Goal: Contribute content

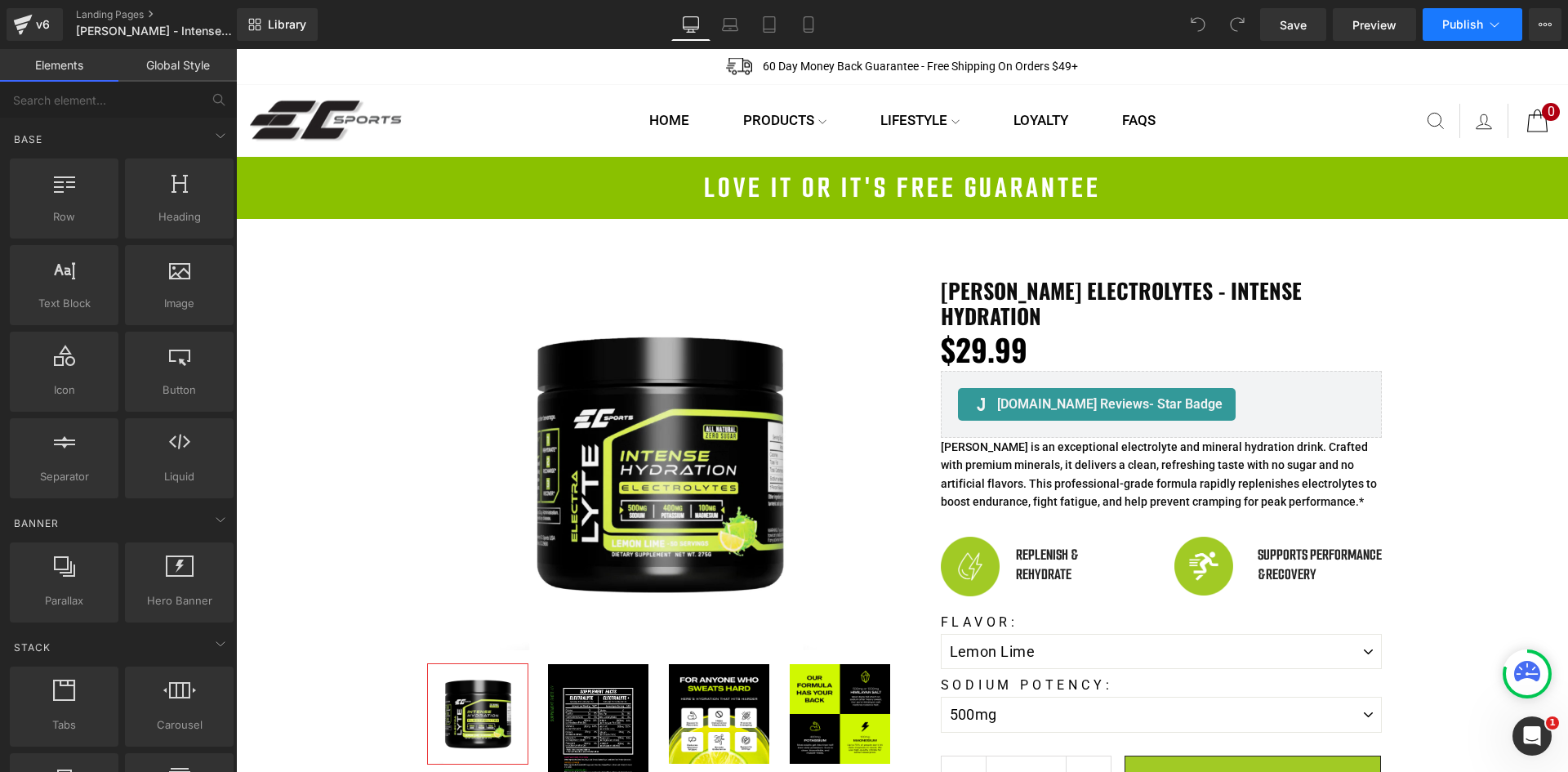
click at [1483, 27] on button "Publish" at bounding box center [1472, 24] width 100 height 33
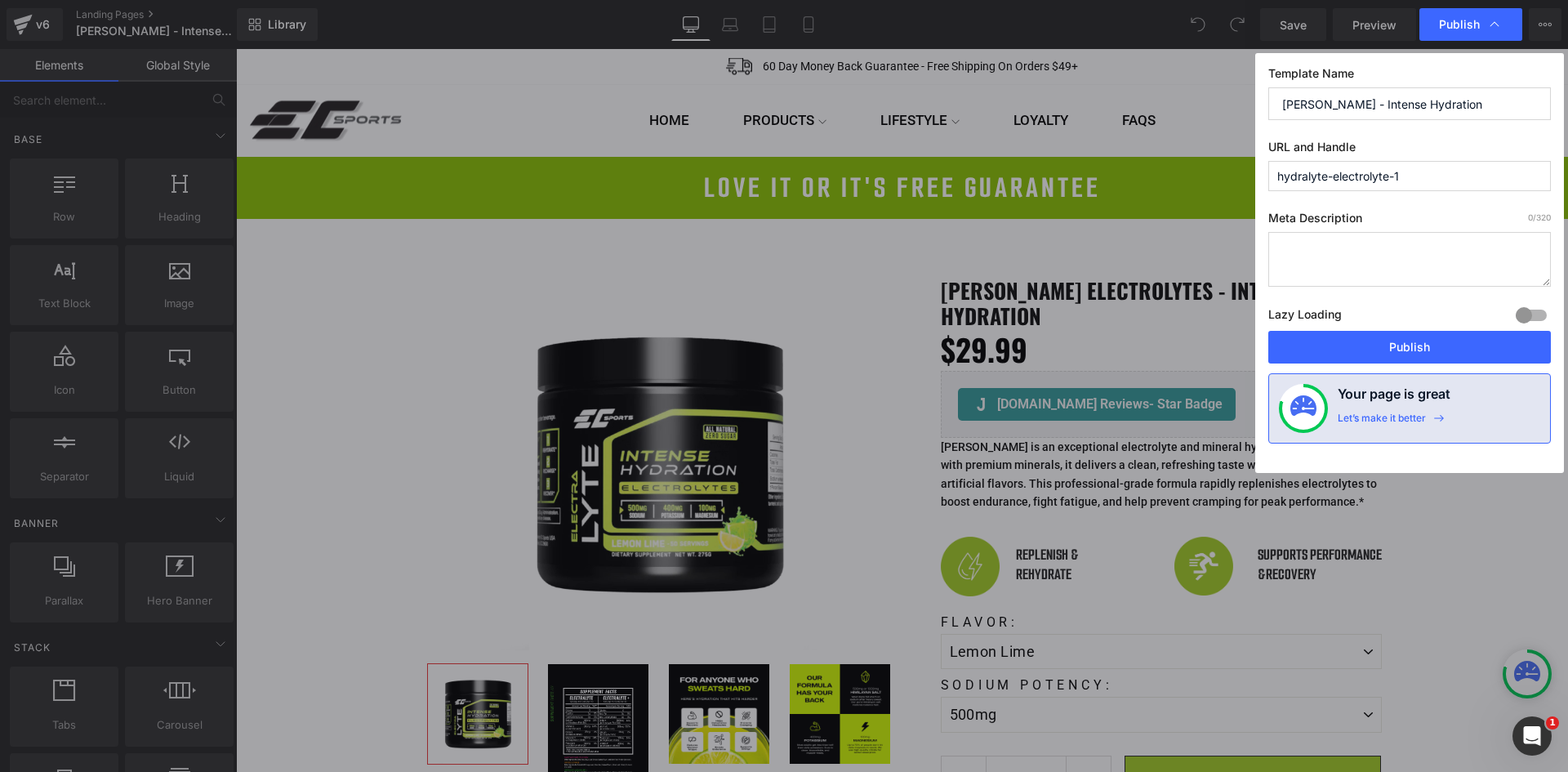
click at [1483, 27] on span "Publish" at bounding box center [1470, 24] width 63 height 16
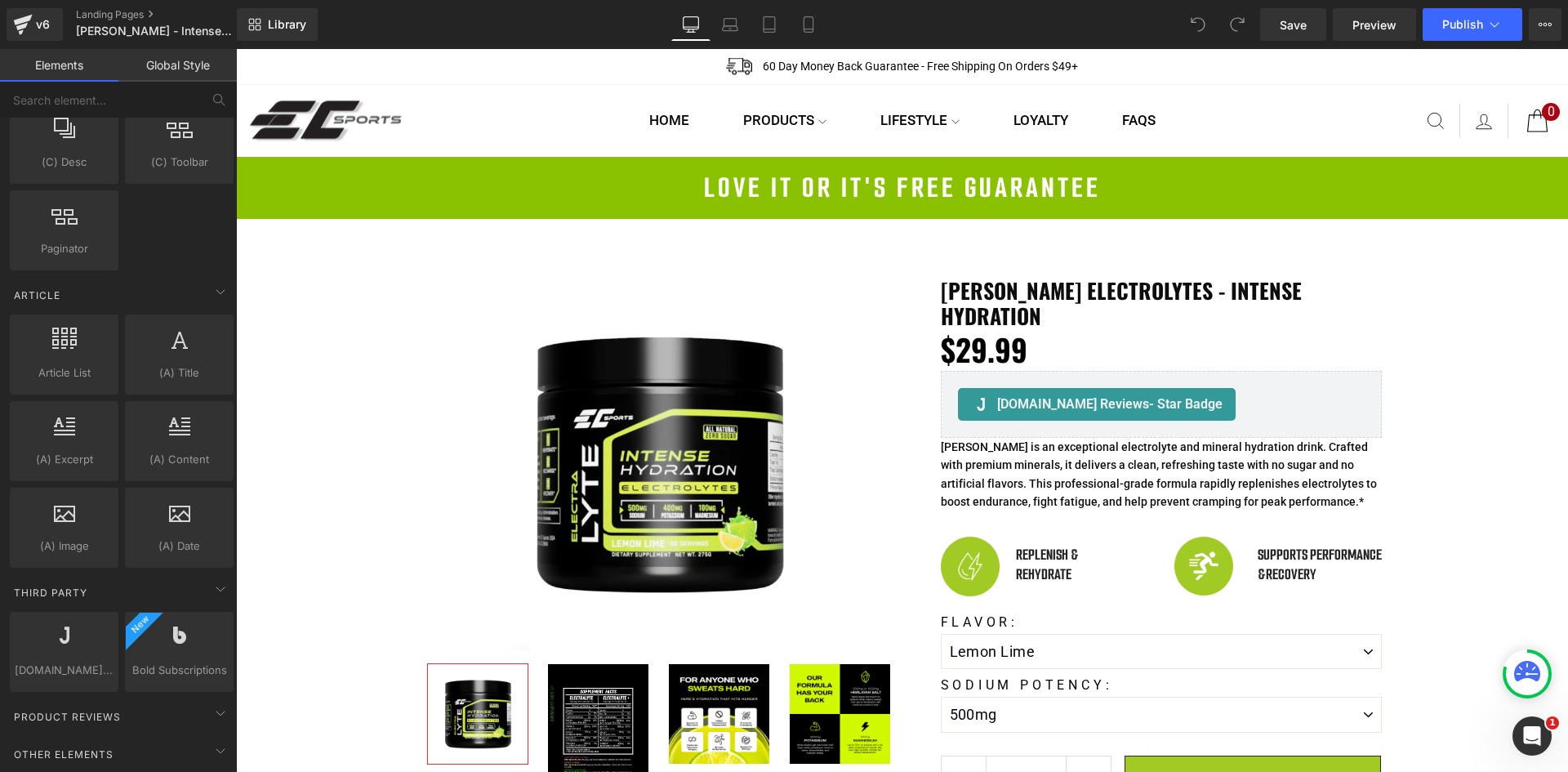
scroll to position [2948, 0]
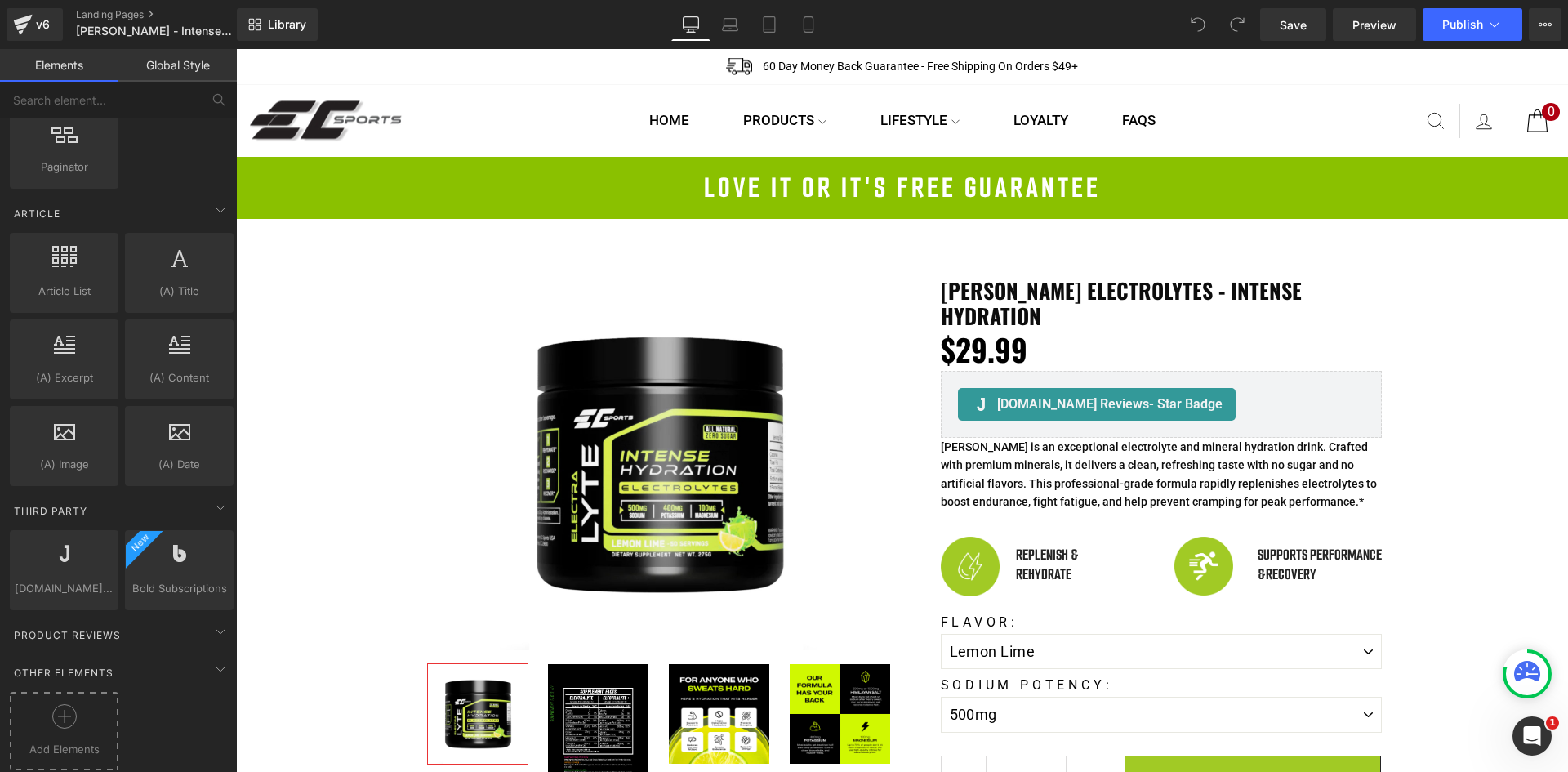
click at [92, 719] on div at bounding box center [64, 723] width 101 height 36
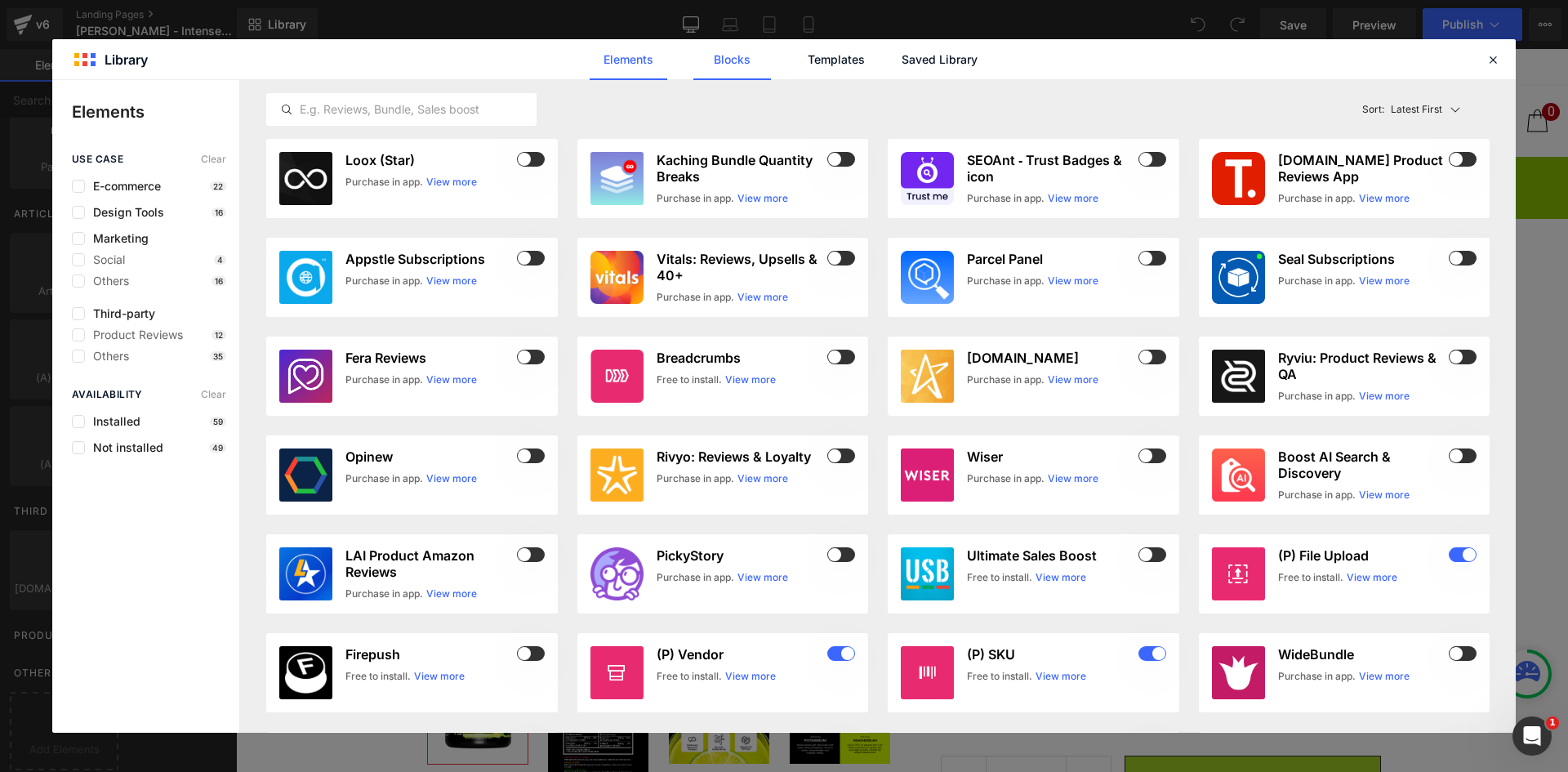
click at [900, 63] on link "Blocks" at bounding box center [938, 59] width 77 height 41
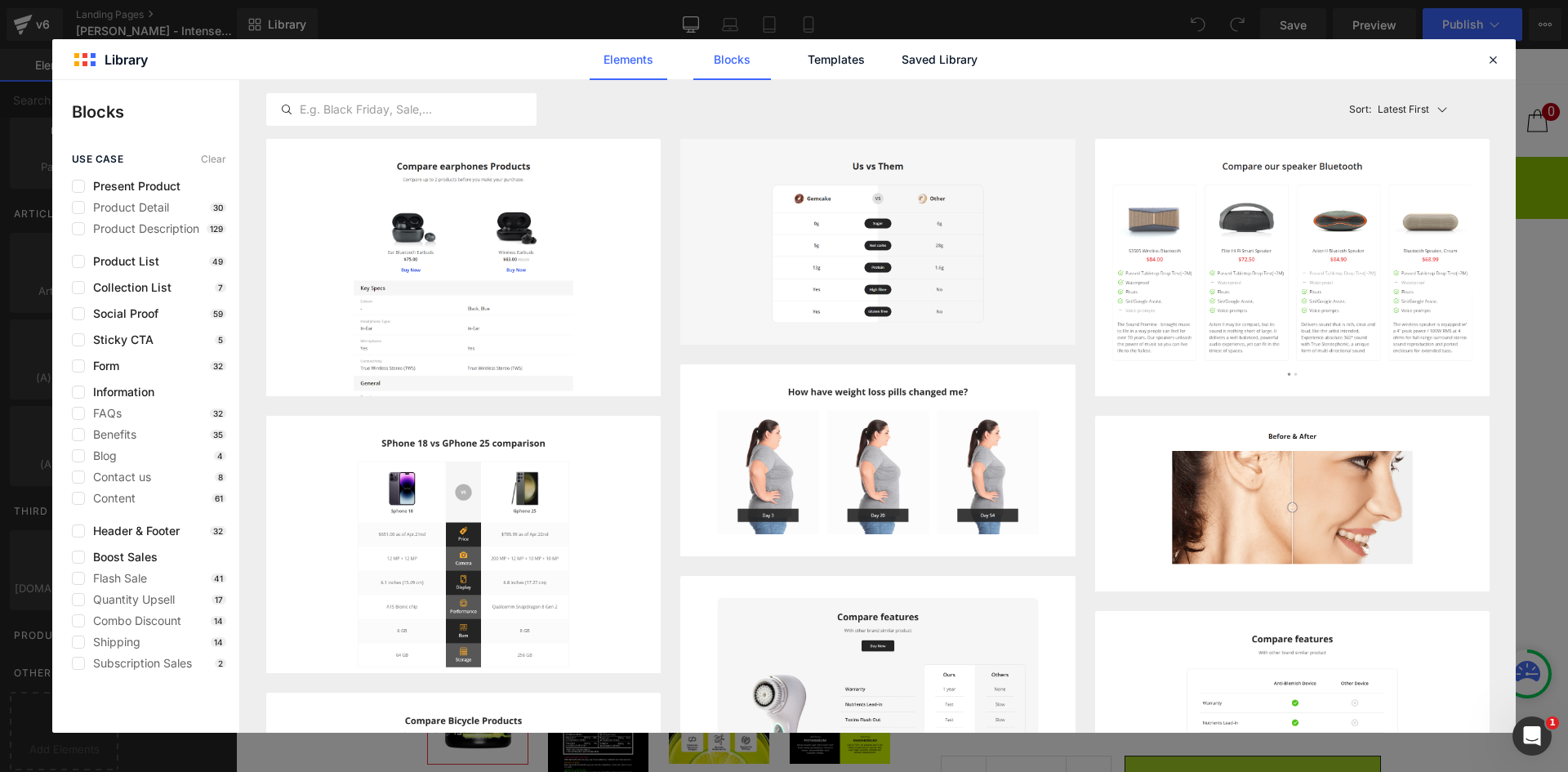
click at [797, 56] on link "Elements" at bounding box center [835, 59] width 77 height 41
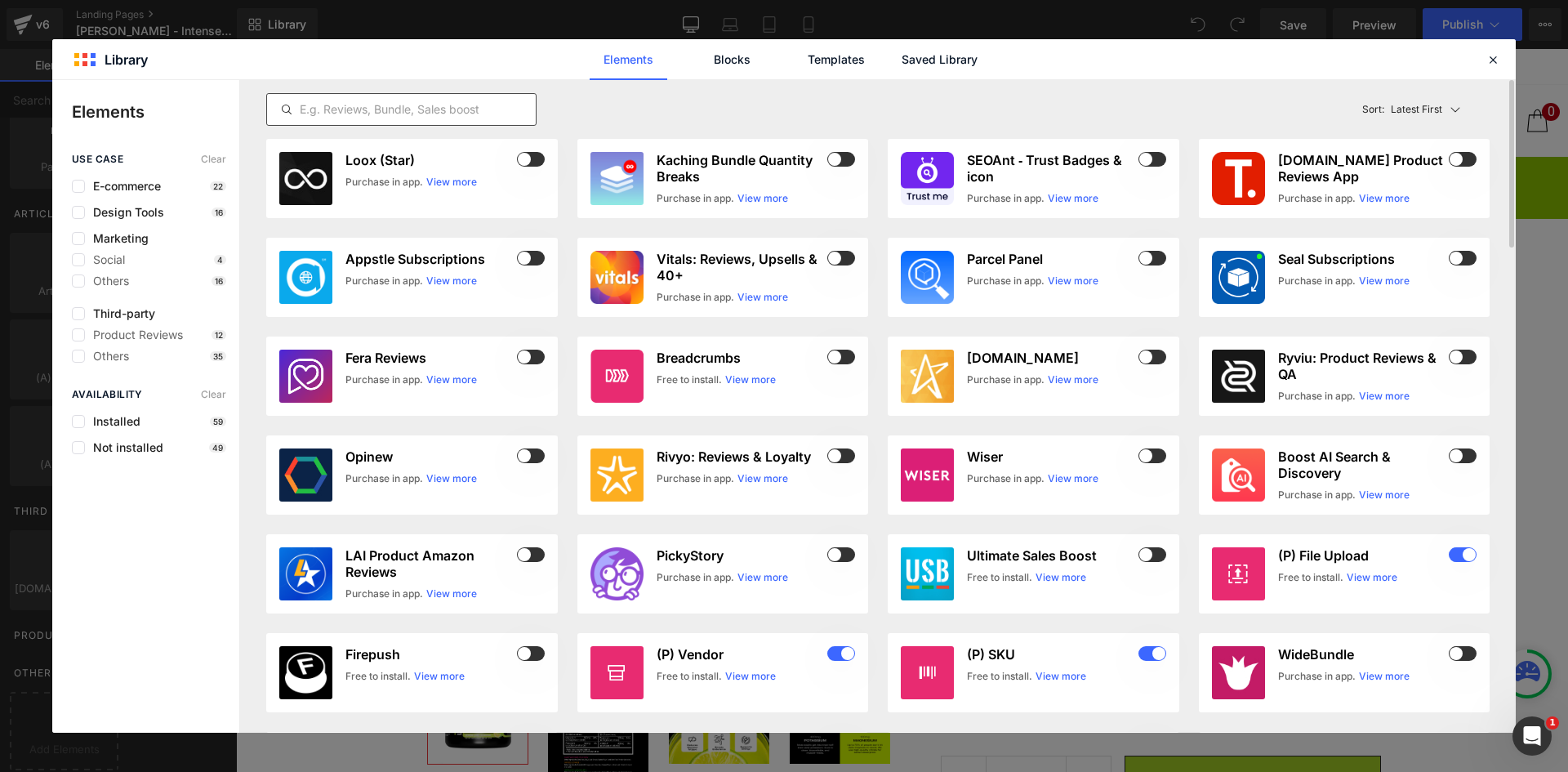
click at [376, 116] on input "text" at bounding box center [402, 109] width 269 height 20
click at [833, 166] on span at bounding box center [841, 159] width 28 height 15
drag, startPoint x: 1484, startPoint y: 62, endPoint x: 558, endPoint y: 516, distance: 1031.3
click at [1484, 62] on div at bounding box center [1493, 59] width 20 height 20
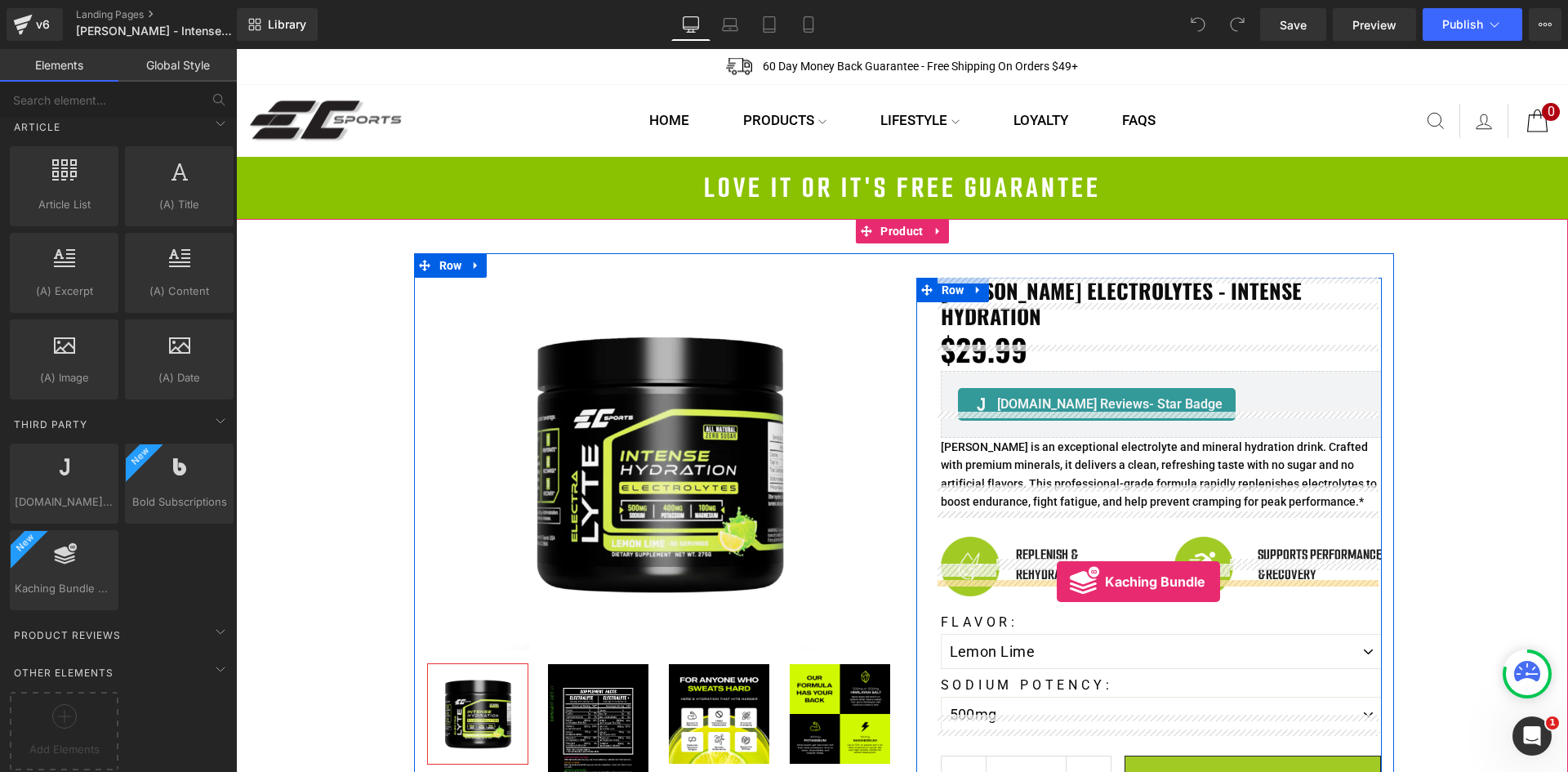
drag, startPoint x: 307, startPoint y: 616, endPoint x: 1056, endPoint y: 581, distance: 749.8
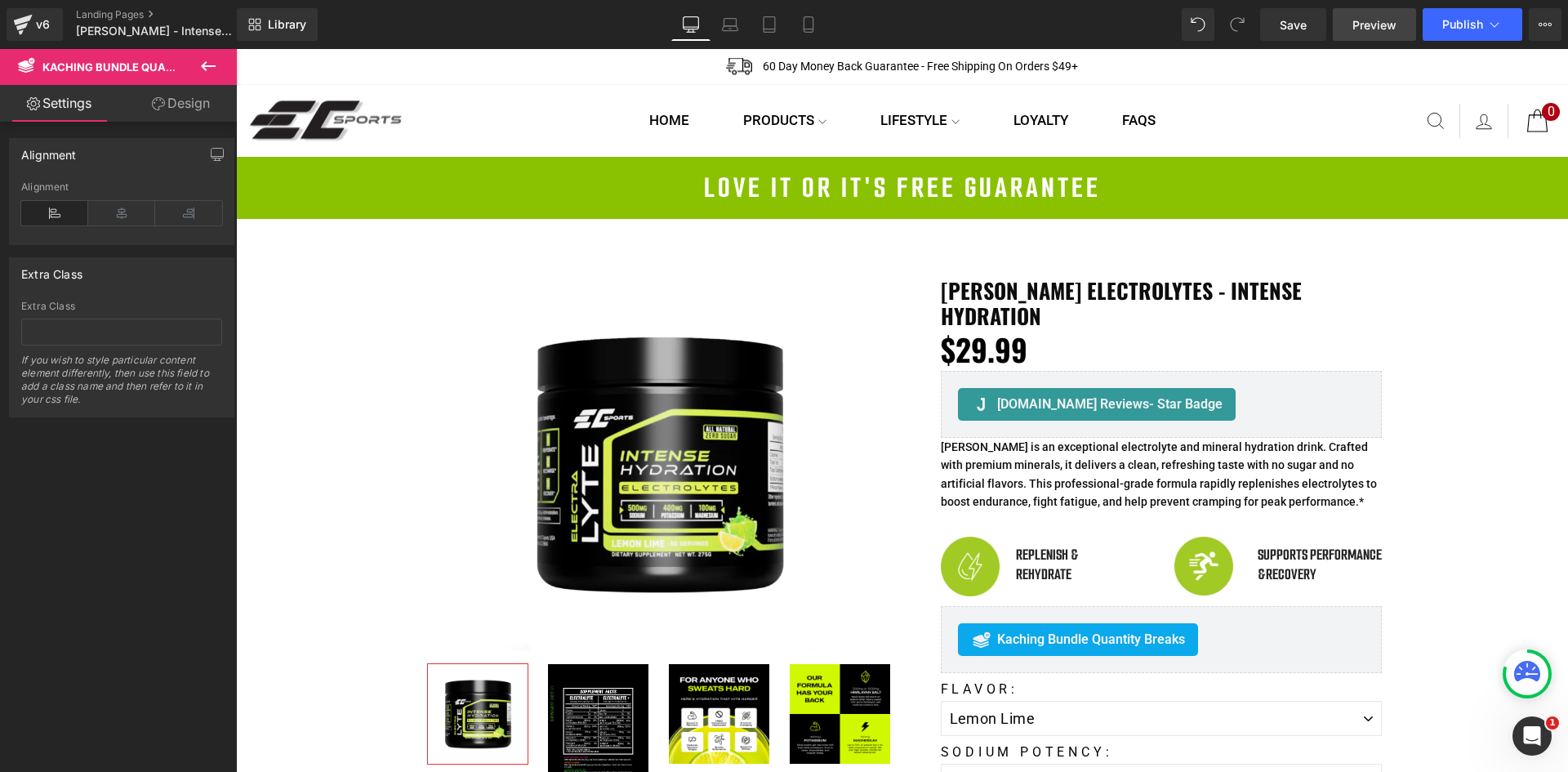
click at [1401, 38] on link "Preview" at bounding box center [1375, 24] width 83 height 33
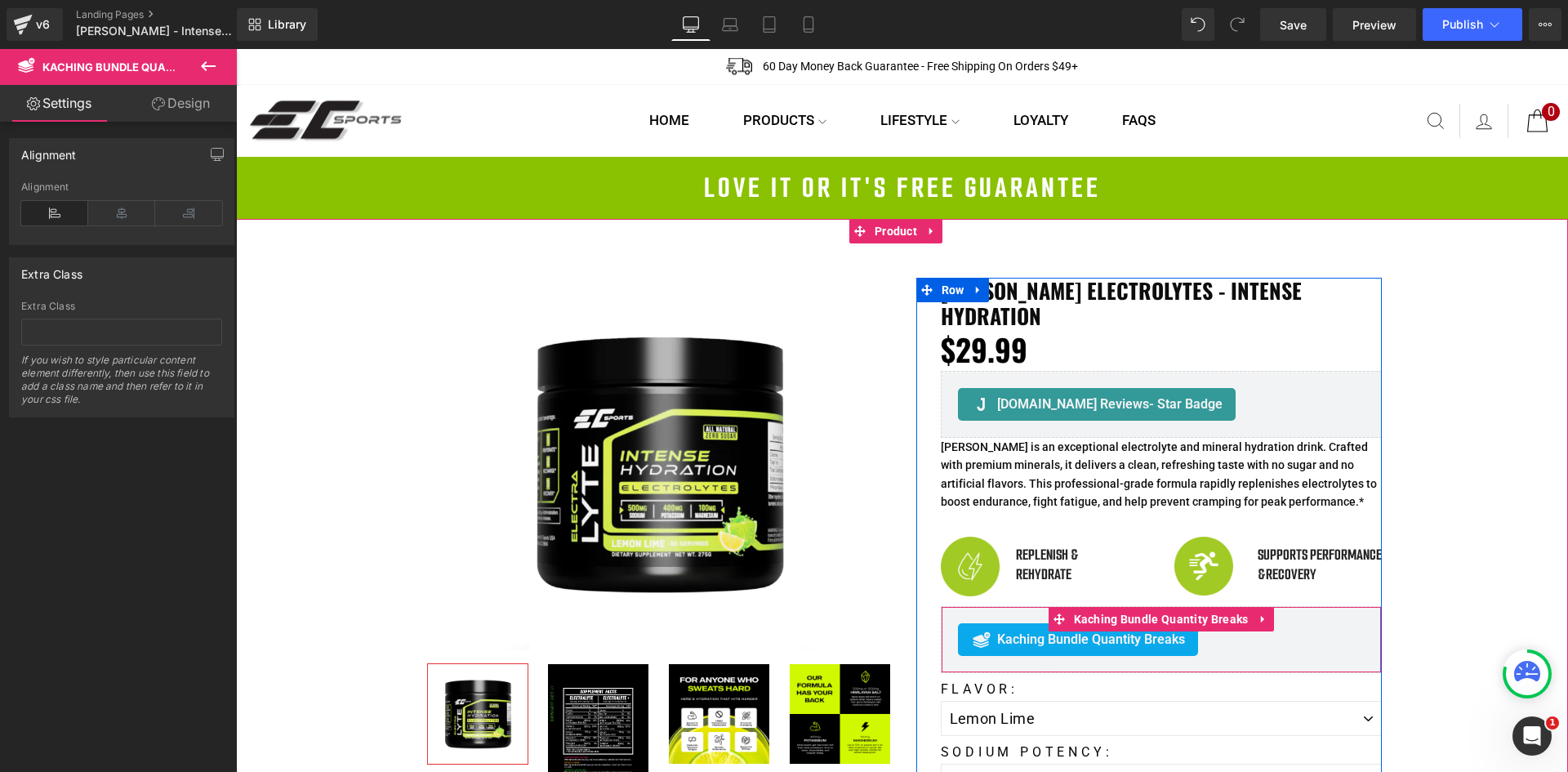
click at [1117, 630] on span "Kaching Bundle Quantity Breaks" at bounding box center [1091, 639] width 188 height 20
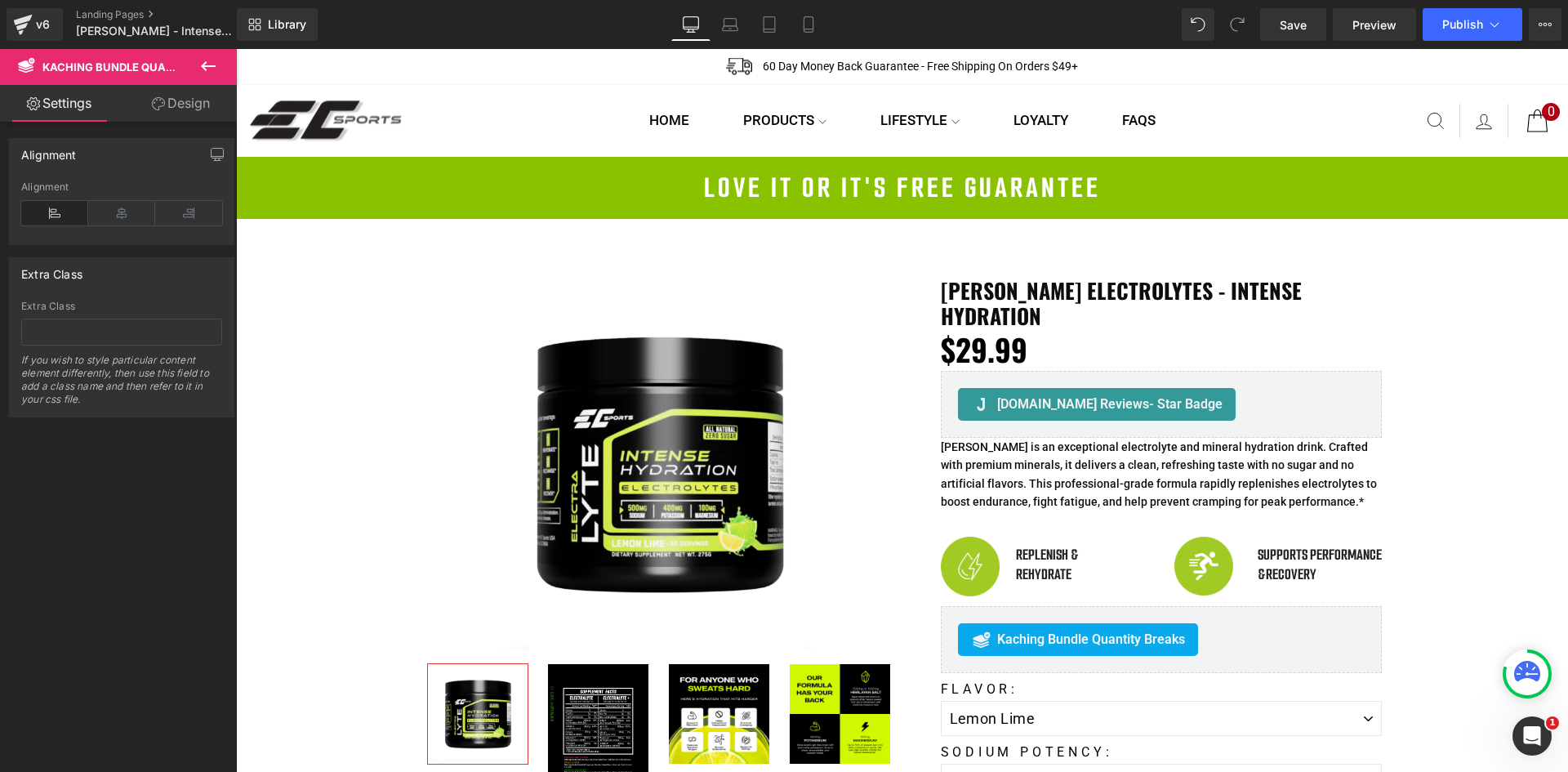
click at [207, 61] on icon at bounding box center [208, 66] width 20 height 20
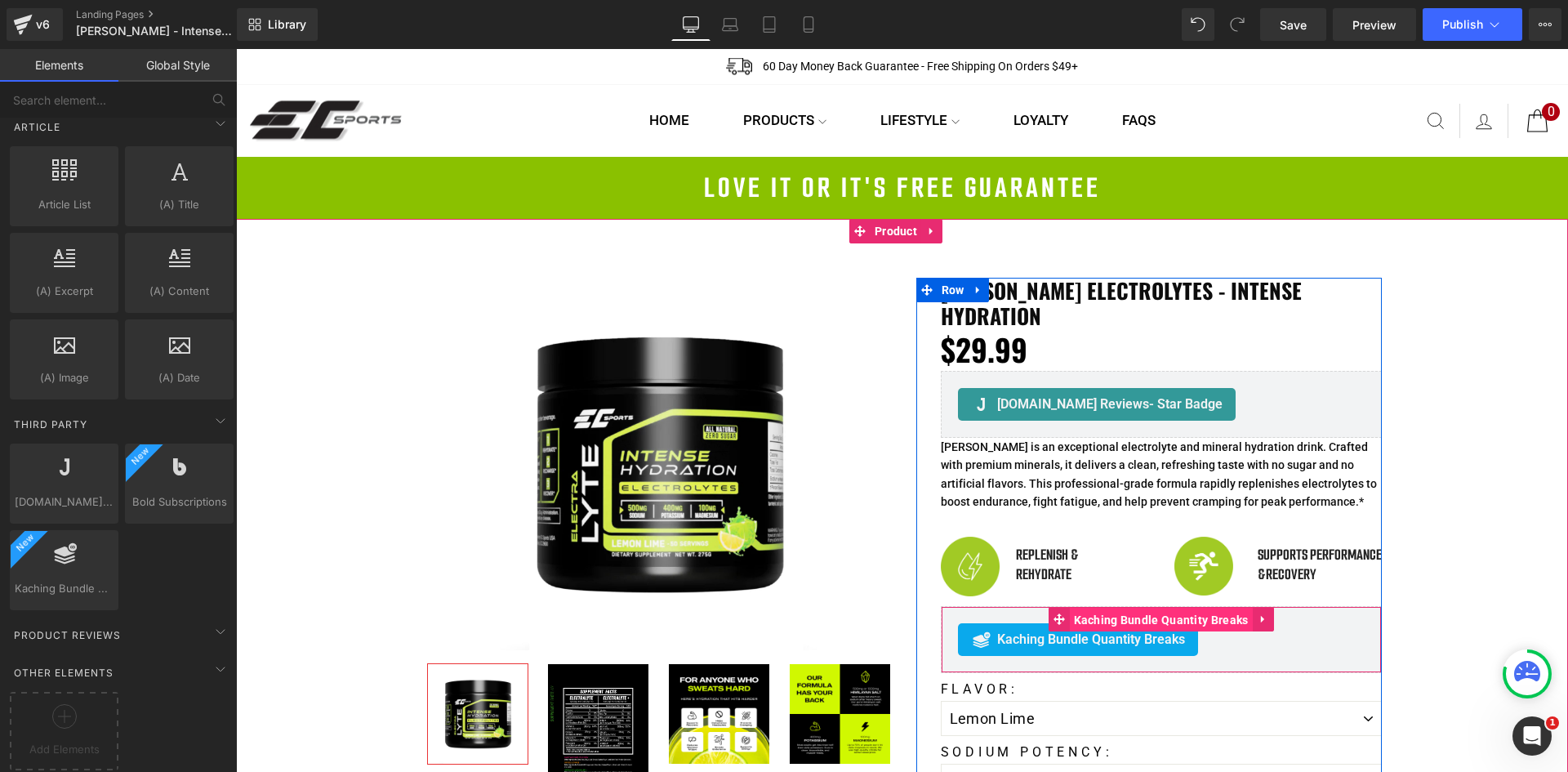
click at [1194, 607] on span "Kaching Bundle Quantity Breaks" at bounding box center [1160, 619] width 183 height 24
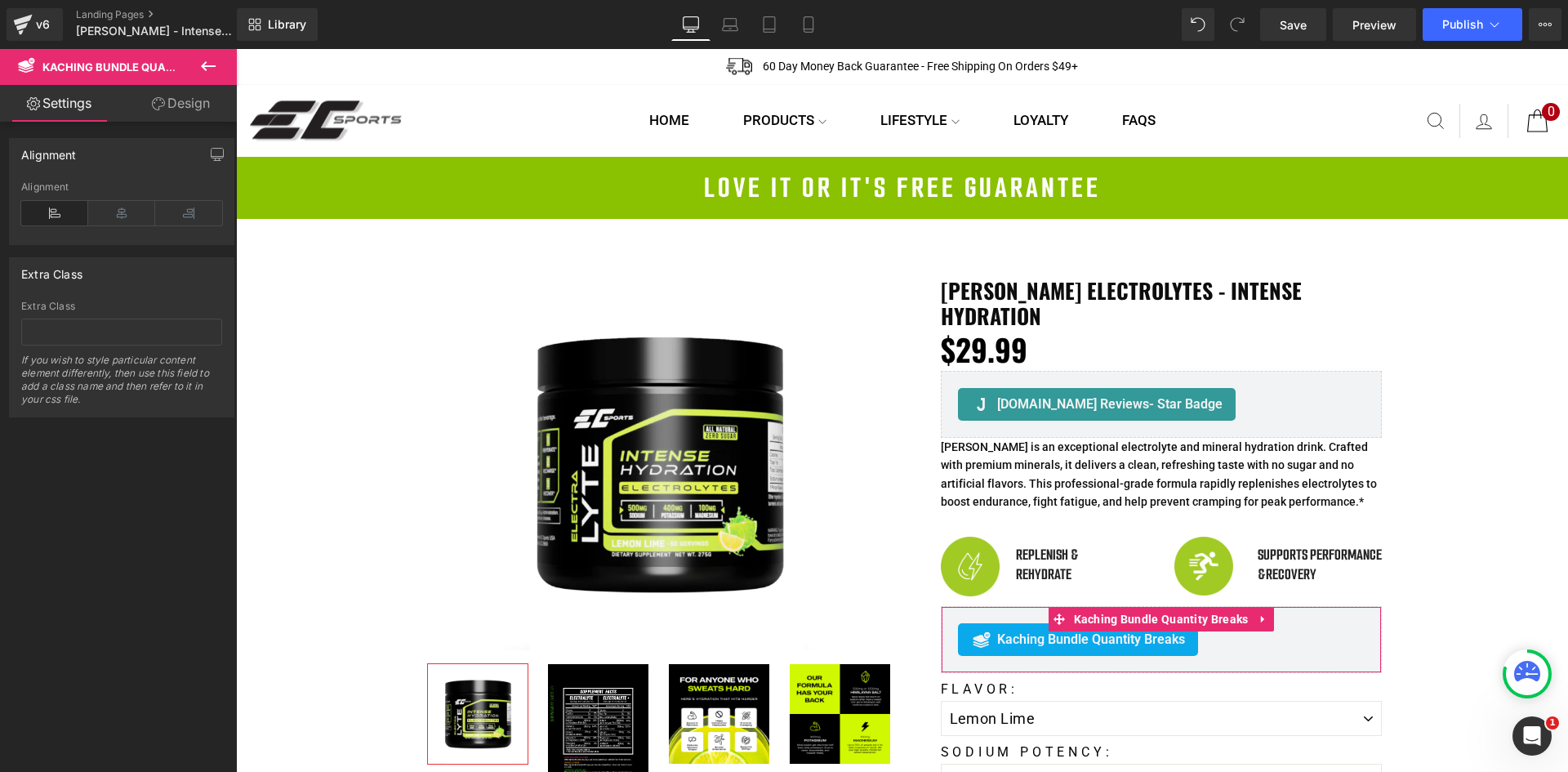
click at [167, 106] on link "Design" at bounding box center [180, 103] width 119 height 36
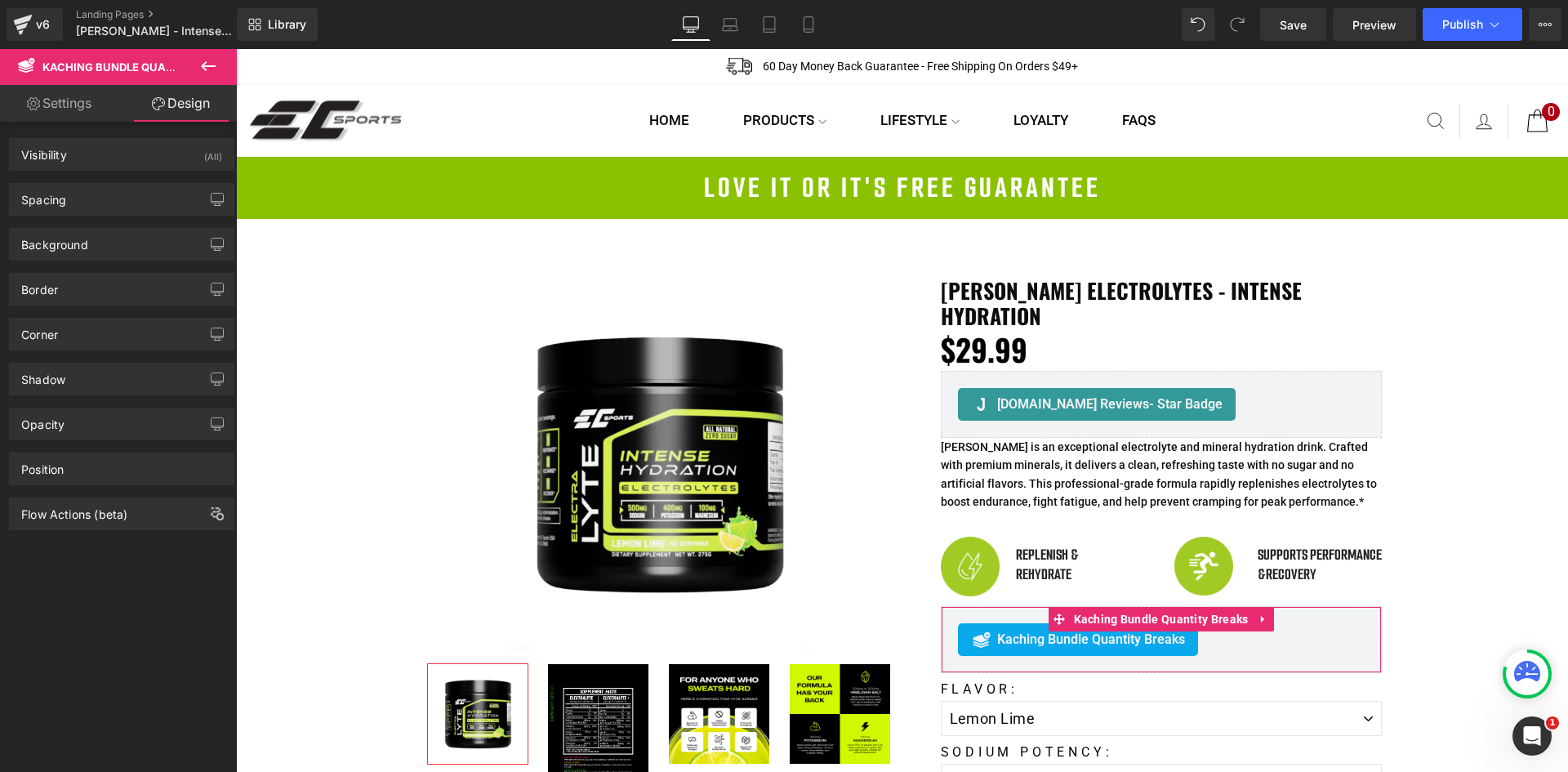
click at [32, 105] on icon at bounding box center [33, 103] width 13 height 13
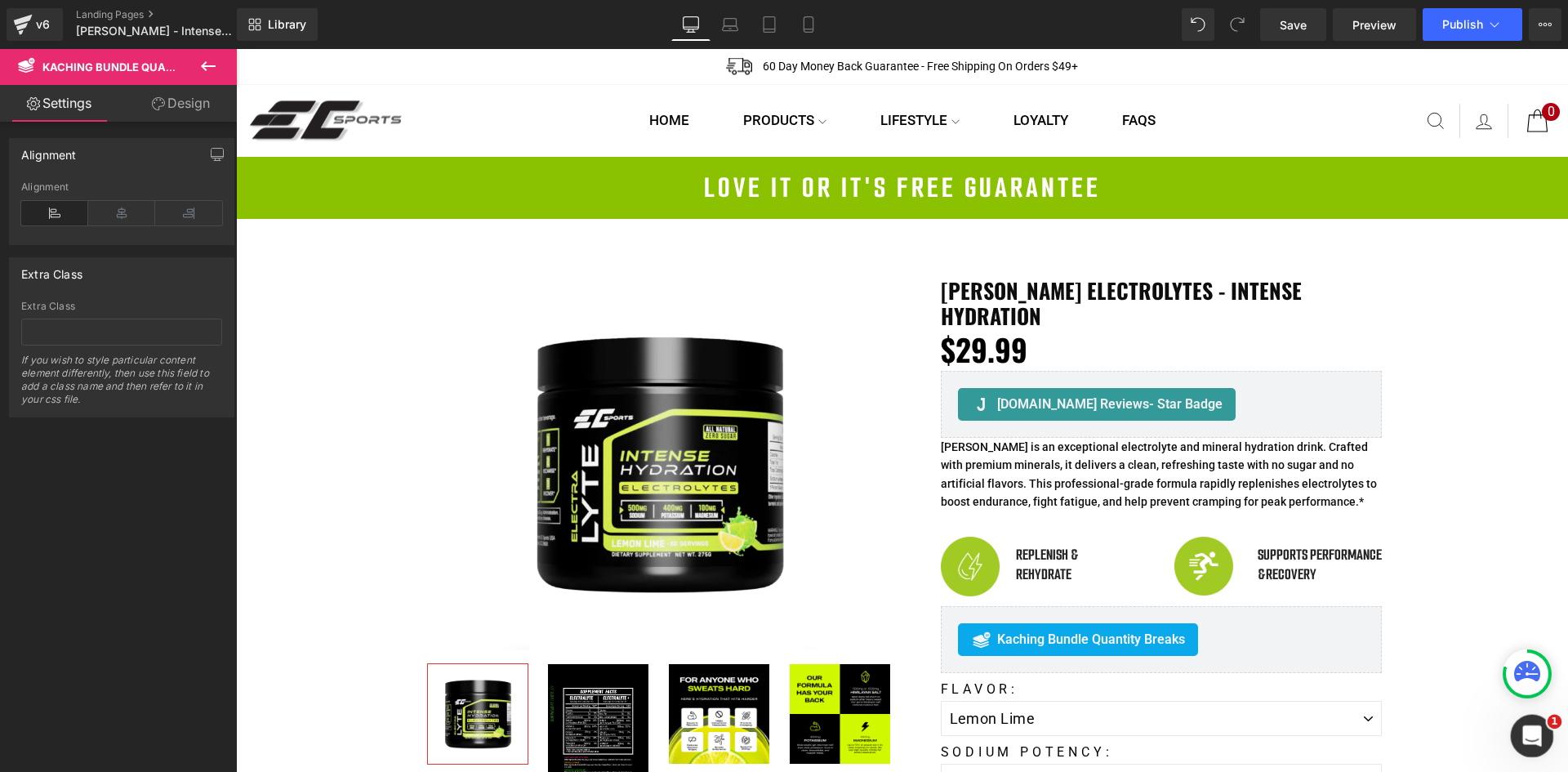
drag, startPoint x: 3051, startPoint y: 1467, endPoint x: 1540, endPoint y: 742, distance: 1675.9
click at [1542, 743] on div "Open Intercom Messenger" at bounding box center [1529, 733] width 54 height 54
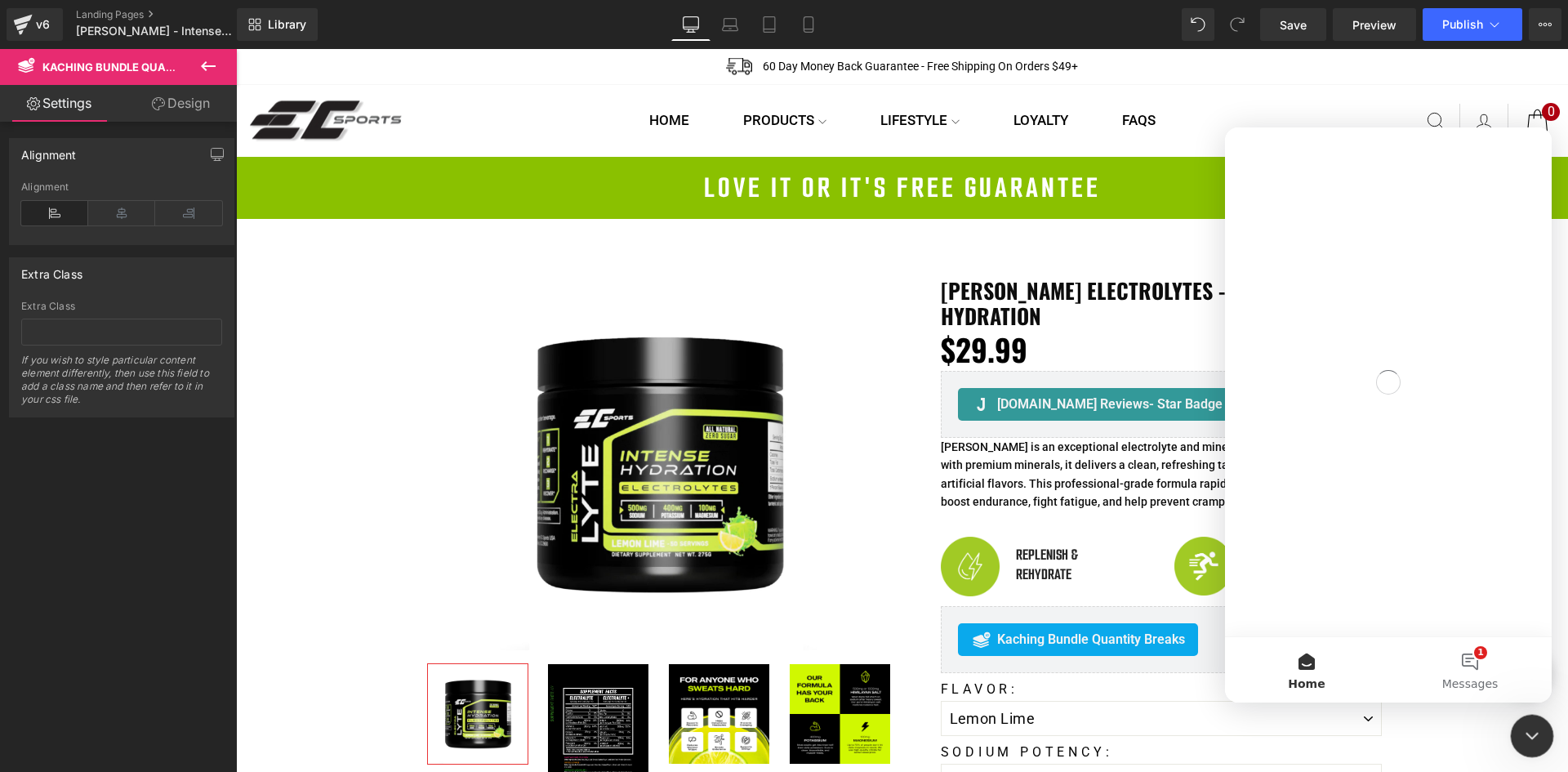
scroll to position [0, 0]
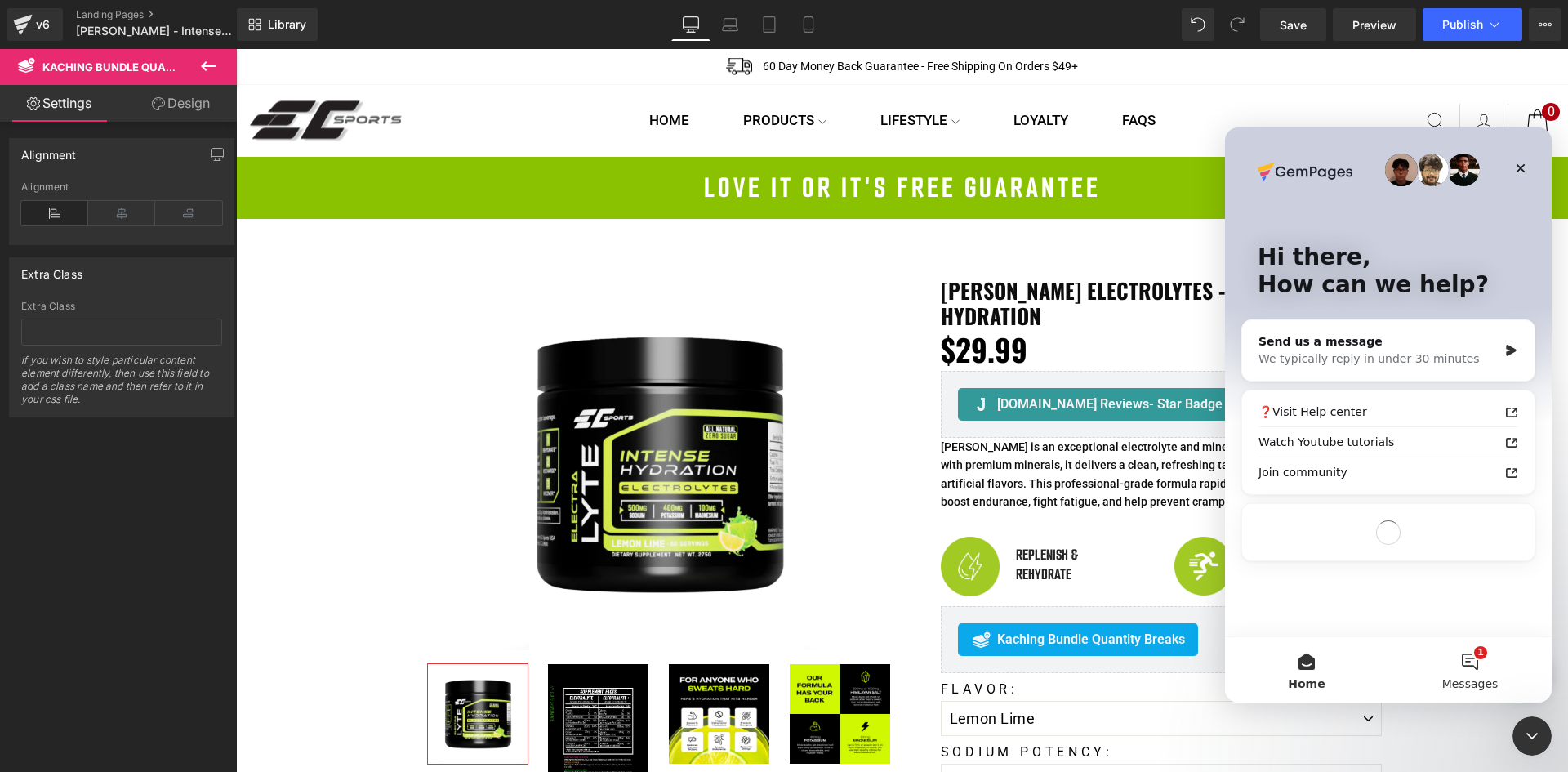
click at [1468, 662] on button "1 Messages" at bounding box center [1470, 669] width 163 height 65
